Goal: Task Accomplishment & Management: Use online tool/utility

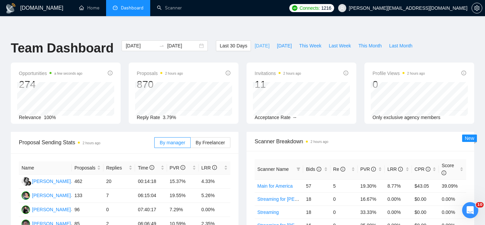
click at [261, 42] on span "[DATE]" at bounding box center [261, 45] width 15 height 7
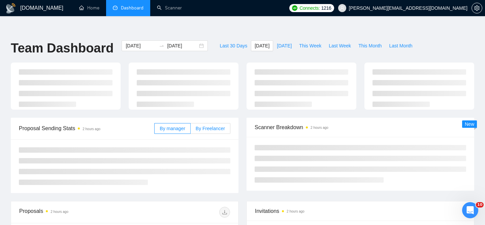
type input "[DATE]"
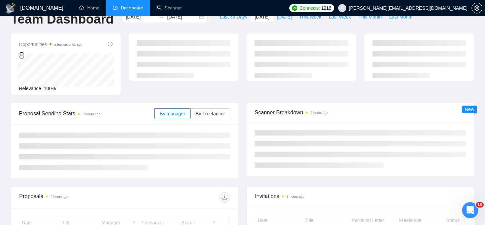
scroll to position [45, 0]
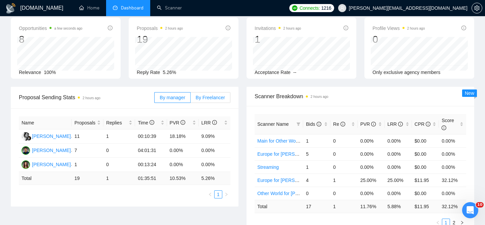
click at [215, 92] on label "By Freelancer" at bounding box center [211, 97] width 40 height 11
click at [191, 99] on input "By Freelancer" at bounding box center [191, 99] width 0 height 0
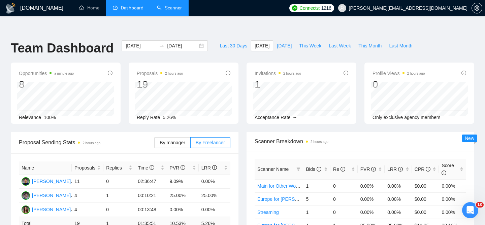
click at [172, 7] on link "Scanner" at bounding box center [169, 8] width 25 height 6
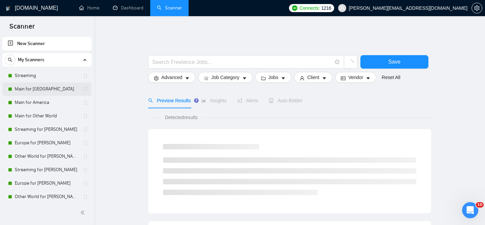
click at [47, 93] on link "Main for [GEOGRAPHIC_DATA]" at bounding box center [47, 88] width 64 height 13
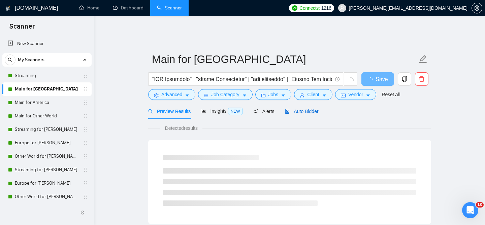
click at [288, 109] on icon "robot" at bounding box center [287, 111] width 5 height 5
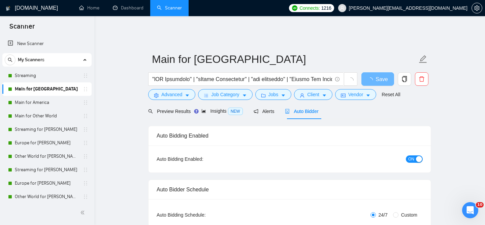
checkbox input "true"
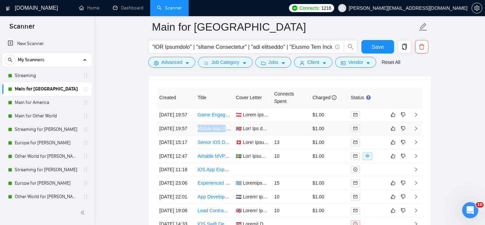
scroll to position [1830, 0]
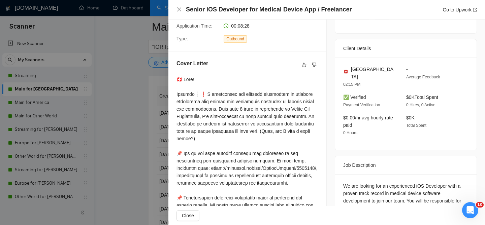
scroll to position [140, 0]
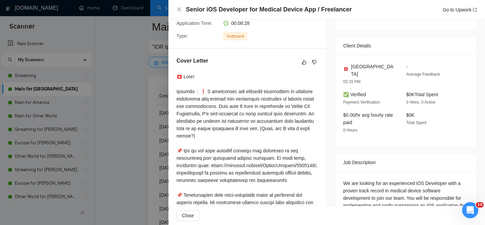
click at [137, 126] on div at bounding box center [242, 112] width 485 height 225
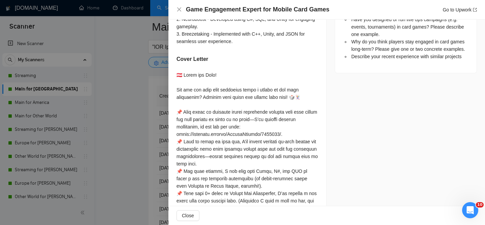
scroll to position [410, 0]
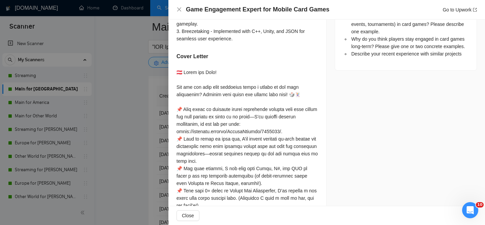
click at [210, 164] on div at bounding box center [247, 184] width 142 height 230
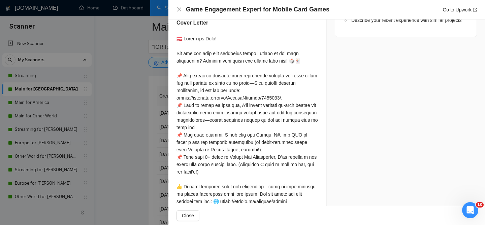
scroll to position [441, 0]
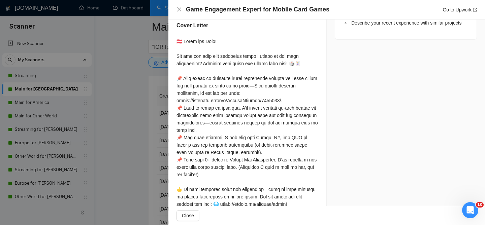
click at [110, 134] on div at bounding box center [242, 112] width 485 height 225
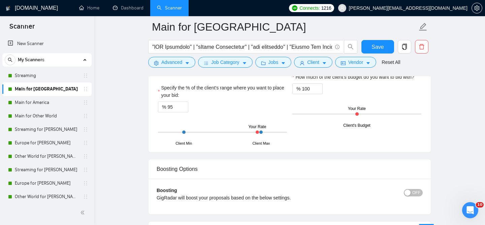
scroll to position [1150, 0]
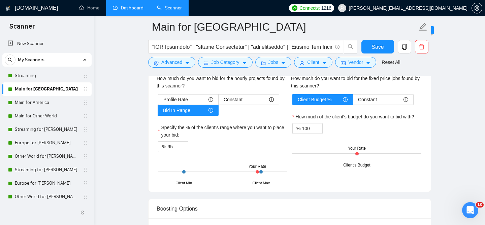
click at [123, 11] on link "Dashboard" at bounding box center [128, 8] width 31 height 6
